Goal: Find specific page/section

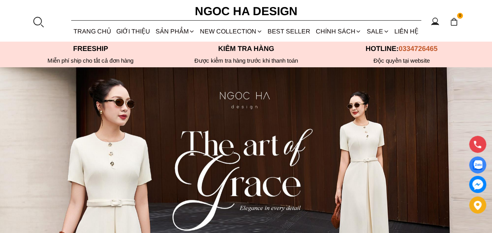
click at [39, 27] on div at bounding box center [38, 22] width 12 height 12
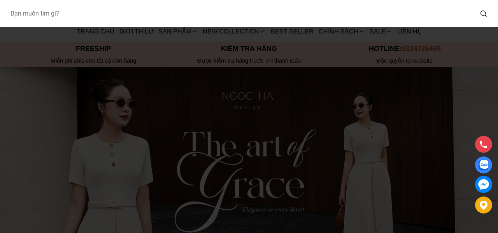
click at [47, 18] on input "Input search Bạn muốn tìm gì?" at bounding box center [238, 14] width 469 height 18
type input "bj127"
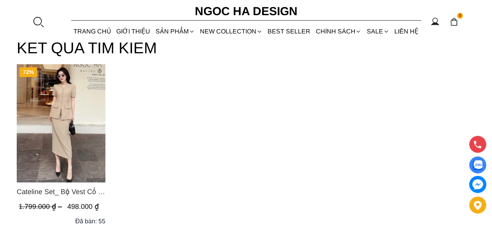
scroll to position [78, 0]
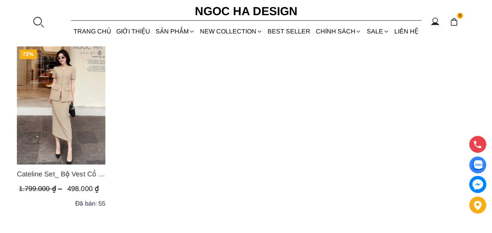
drag, startPoint x: 0, startPoint y: 89, endPoint x: 0, endPoint y: 79, distance: 9.7
click at [0, 88] on section "KẾT QUẢ TÌM KIẾM 72% Cateline Set_ Bộ Vest Cổ V Đính Cúc Nhí Chân Váy Bút Chì B…" at bounding box center [246, 165] width 492 height 318
